Goal: Information Seeking & Learning: Learn about a topic

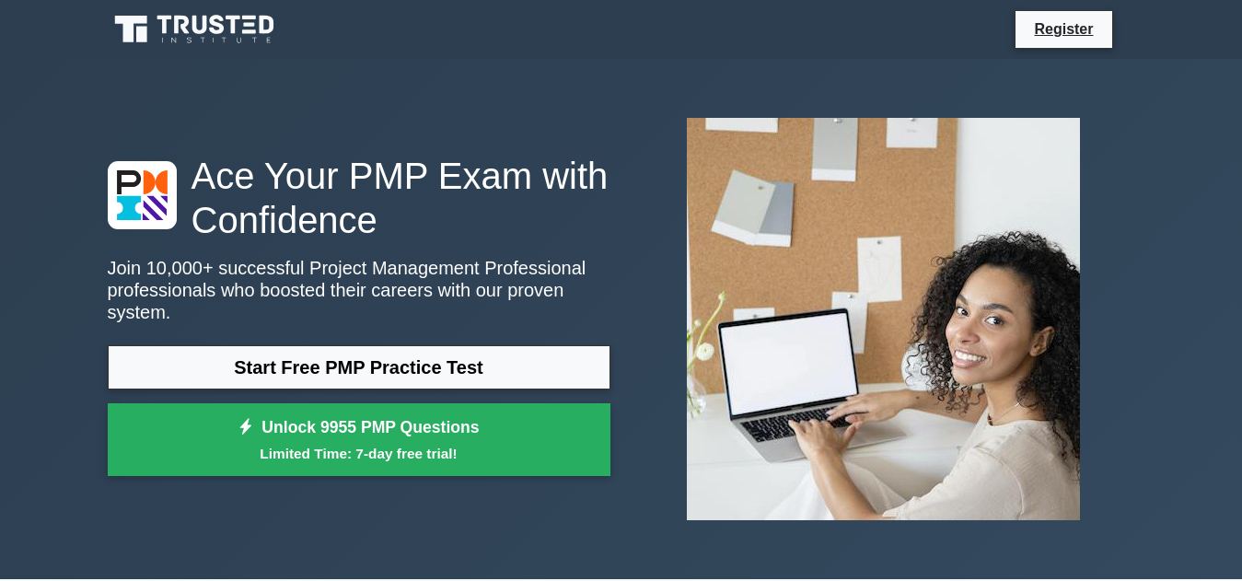
click at [248, 345] on link "Start Free PMP Practice Test" at bounding box center [359, 367] width 503 height 44
